Goal: Check status: Check status

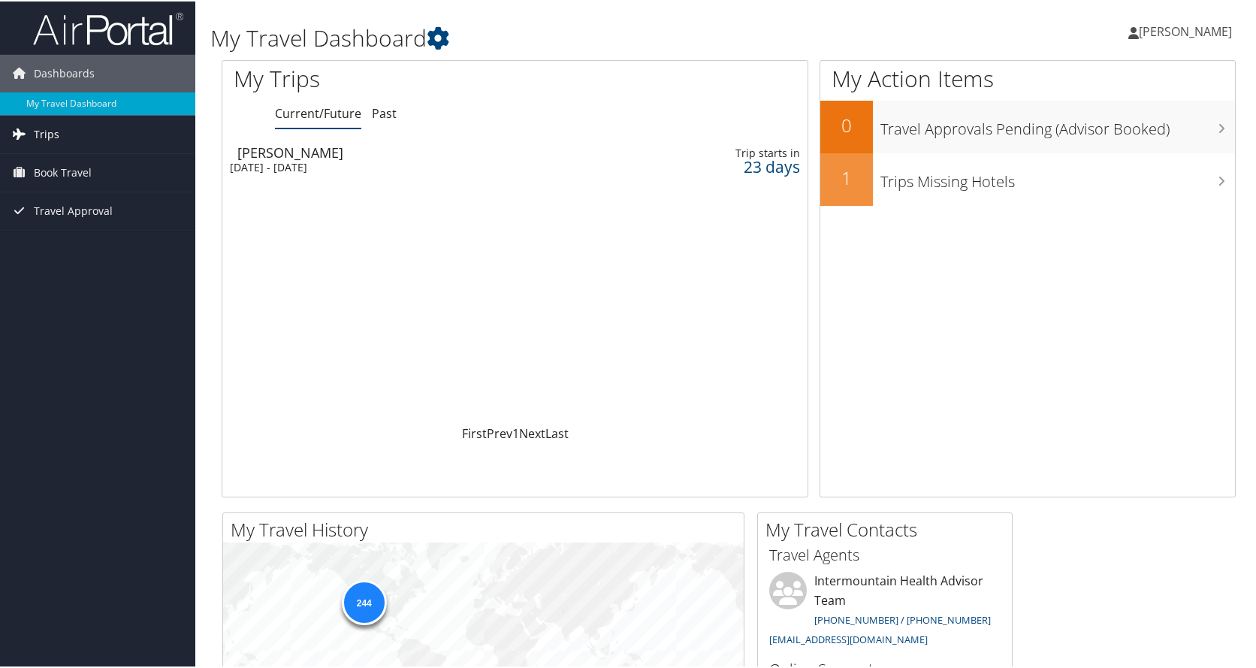
click at [49, 135] on span "Trips" at bounding box center [47, 133] width 26 height 38
click at [62, 175] on link "Past Trips" at bounding box center [97, 185] width 195 height 23
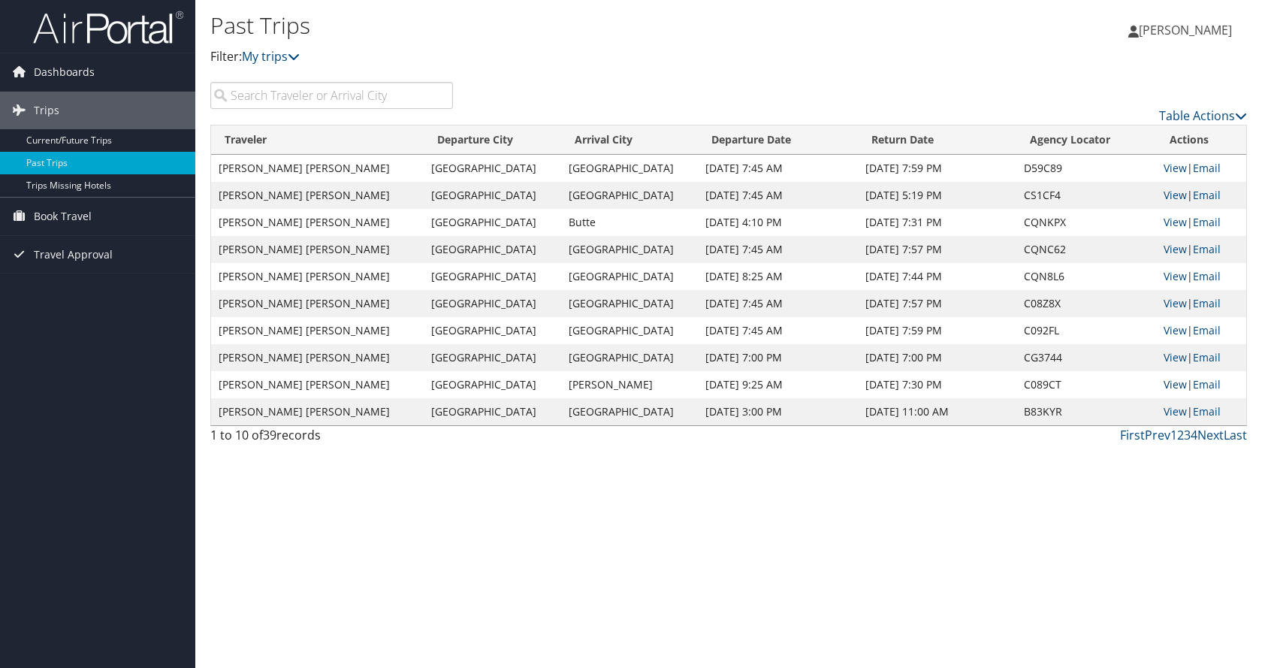
click at [1164, 385] on link "View" at bounding box center [1175, 384] width 23 height 14
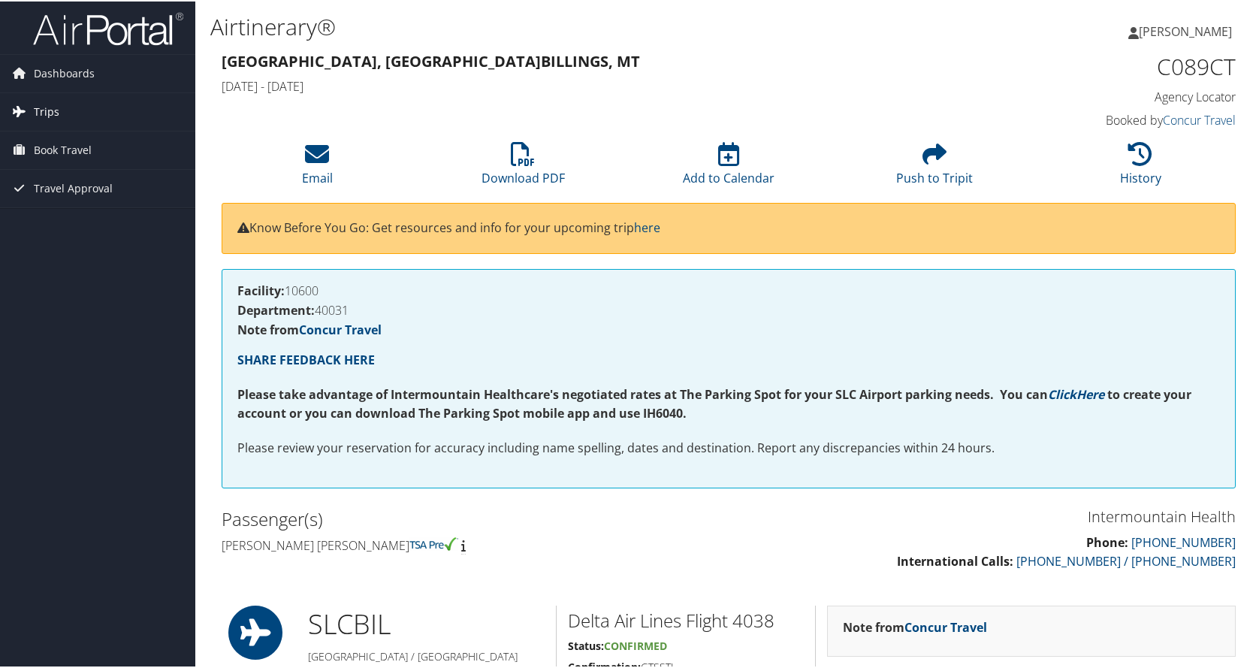
click at [42, 110] on span "Trips" at bounding box center [47, 111] width 26 height 38
click at [47, 168] on link "Past Trips" at bounding box center [97, 163] width 195 height 23
